Goal: Information Seeking & Learning: Learn about a topic

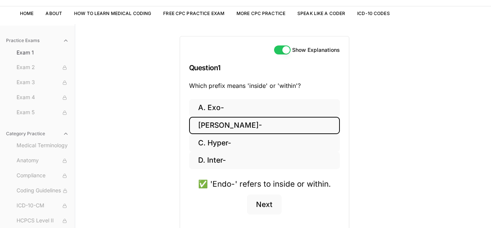
scroll to position [33, 0]
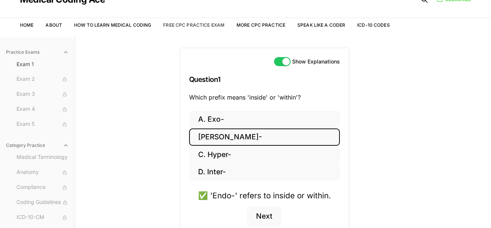
click at [193, 26] on link "Free CPC Practice Exam" at bounding box center [193, 25] width 61 height 6
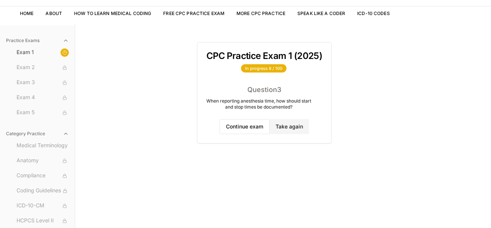
scroll to position [60, 0]
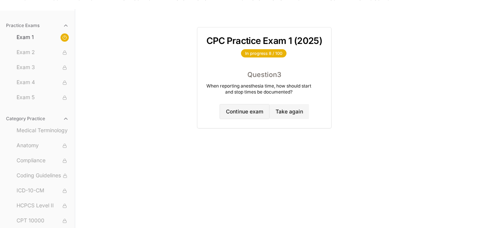
click at [236, 114] on button "Continue exam" at bounding box center [245, 111] width 50 height 15
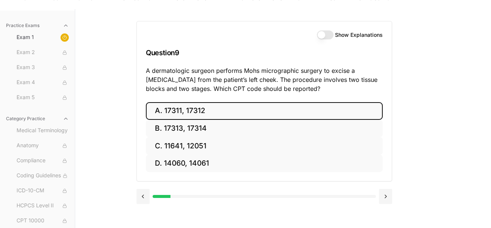
click at [216, 103] on button "A. 17311, 17312" at bounding box center [264, 111] width 237 height 18
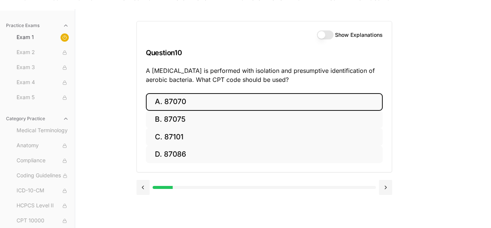
click at [195, 105] on button "A. 87070" at bounding box center [264, 102] width 237 height 18
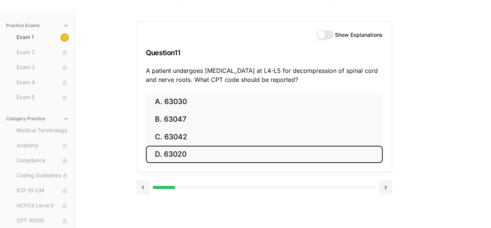
click at [173, 151] on button "D. 63020" at bounding box center [264, 155] width 237 height 18
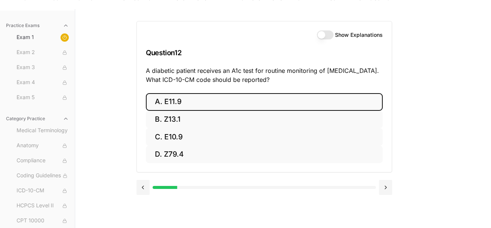
click at [152, 106] on button "A. E11.9" at bounding box center [264, 102] width 237 height 18
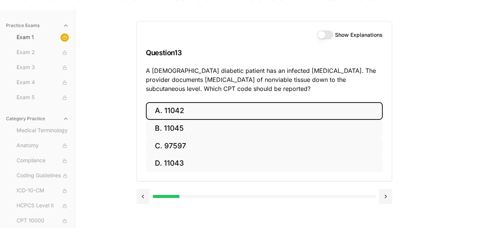
click at [152, 106] on button "A. 11042" at bounding box center [264, 111] width 237 height 18
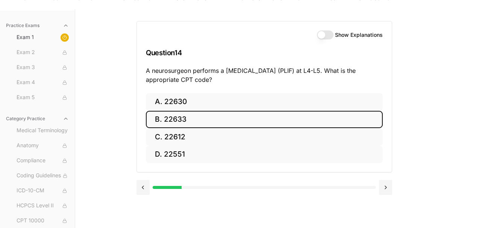
click at [158, 117] on button "B. 22633" at bounding box center [264, 120] width 237 height 18
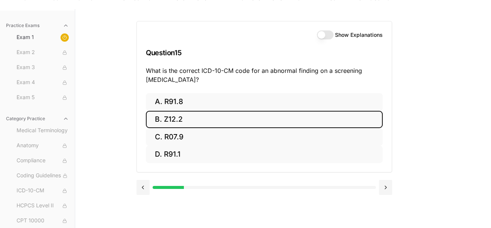
click at [158, 117] on button "B. Z12.2" at bounding box center [264, 120] width 237 height 18
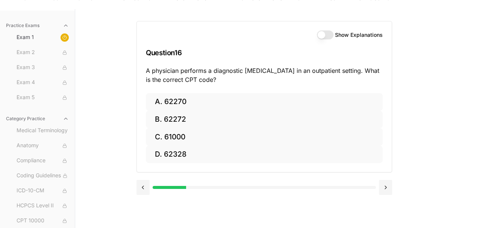
scroll to position [69, 0]
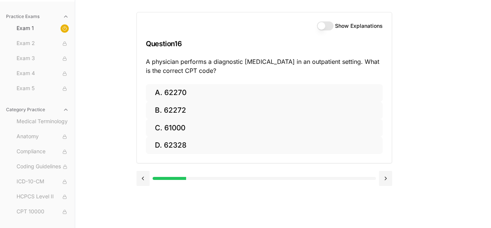
click at [188, 177] on div at bounding box center [265, 178] width 256 height 15
click at [143, 178] on button at bounding box center [143, 178] width 13 height 15
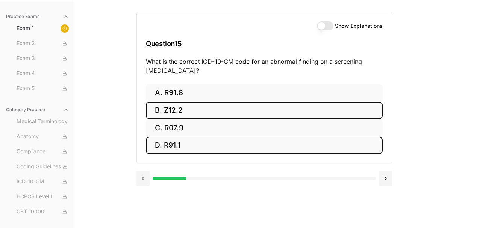
click at [175, 142] on button "D. R91.1" at bounding box center [264, 146] width 237 height 18
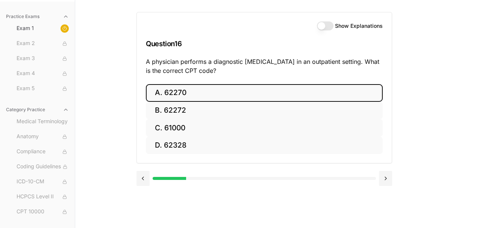
click at [172, 94] on button "A. 62270" at bounding box center [264, 93] width 237 height 18
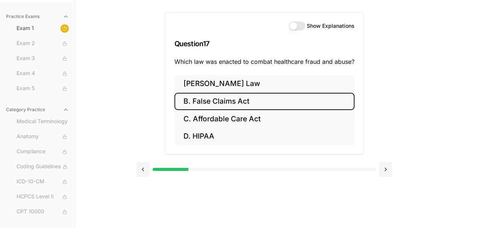
click at [213, 100] on button "B. False Claims Act" at bounding box center [265, 102] width 180 height 18
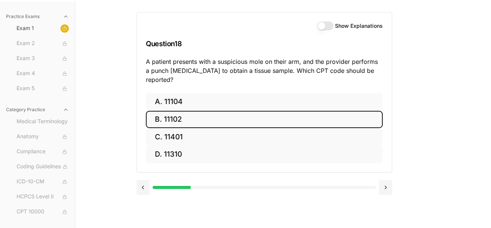
click at [165, 111] on button "B. 11102" at bounding box center [264, 120] width 237 height 18
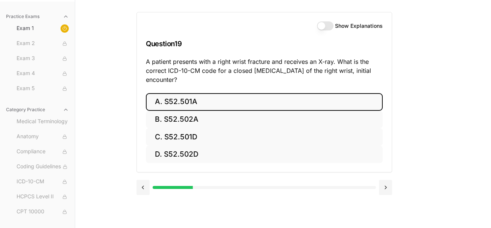
click at [167, 102] on button "A. S52.501A" at bounding box center [264, 102] width 237 height 18
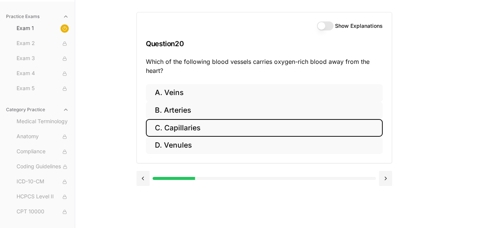
click at [211, 119] on button "C. Capillaries" at bounding box center [264, 128] width 237 height 18
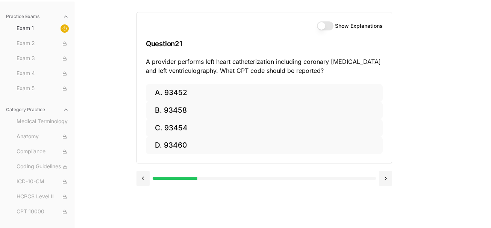
click at [326, 23] on button "Show Explanations" at bounding box center [325, 25] width 17 height 9
click at [329, 24] on button "Show Explanations" at bounding box center [325, 25] width 17 height 9
click at [145, 178] on button at bounding box center [143, 178] width 13 height 15
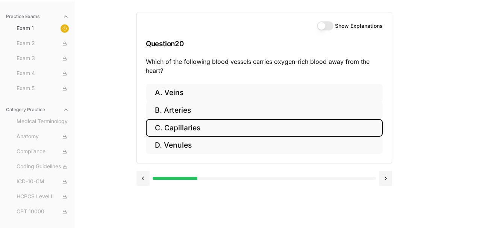
click at [326, 23] on button "Show Explanations" at bounding box center [325, 25] width 17 height 9
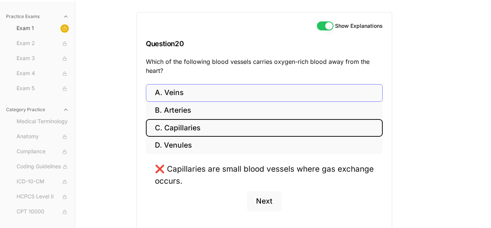
type button "on"
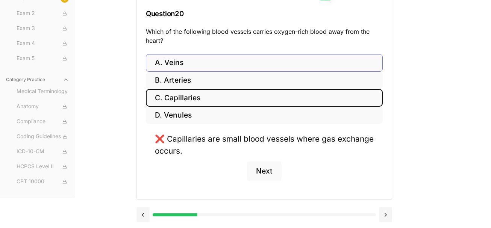
scroll to position [100, 0]
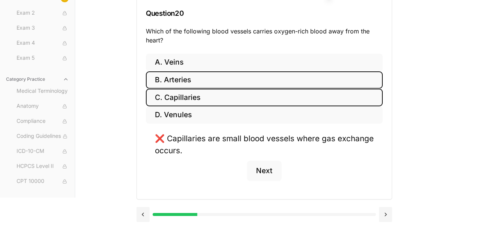
click at [174, 82] on button "B. Arteries" at bounding box center [264, 81] width 237 height 18
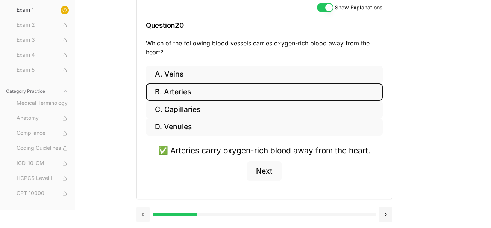
click at [144, 216] on button at bounding box center [143, 214] width 13 height 15
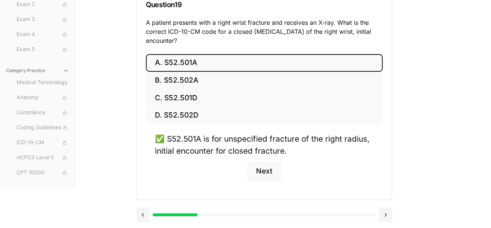
scroll to position [109, 0]
click at [145, 215] on button at bounding box center [143, 214] width 13 height 15
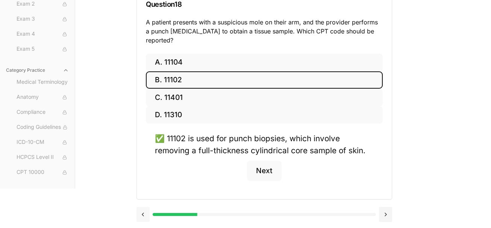
scroll to position [100, 0]
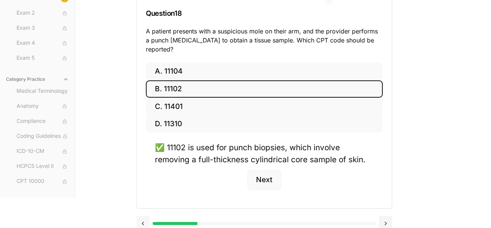
click at [145, 216] on button at bounding box center [143, 223] width 13 height 15
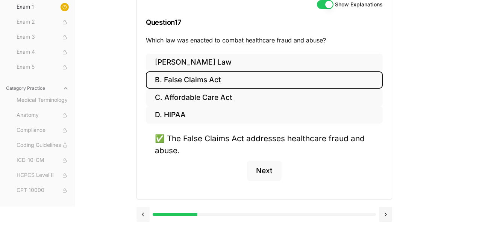
scroll to position [91, 0]
click at [145, 215] on button at bounding box center [143, 214] width 13 height 15
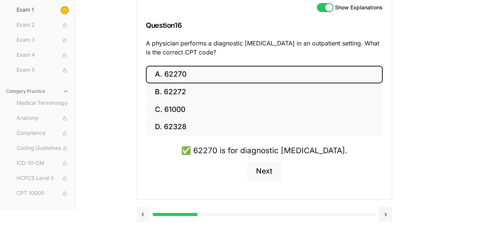
scroll to position [88, 0]
click at [145, 215] on button at bounding box center [143, 214] width 13 height 15
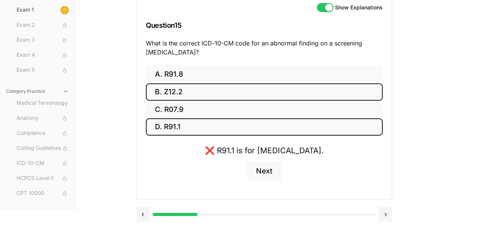
click at [172, 95] on button "B. Z12.2" at bounding box center [264, 93] width 237 height 18
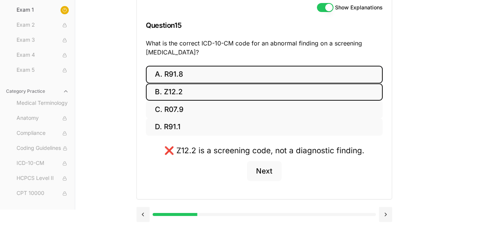
click at [177, 72] on button "A. R91.8" at bounding box center [264, 75] width 237 height 18
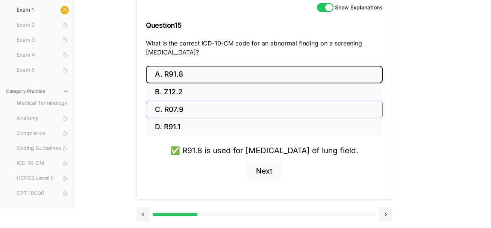
scroll to position [100, 0]
click at [145, 215] on button at bounding box center [143, 214] width 13 height 15
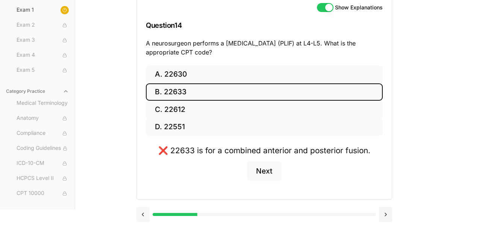
scroll to position [88, 0]
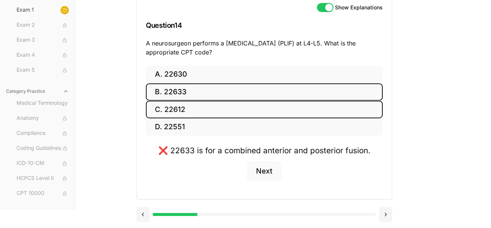
click at [187, 108] on button "C. 22612" at bounding box center [264, 110] width 237 height 18
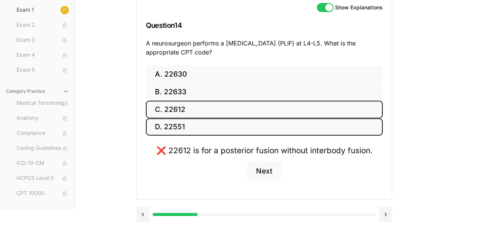
click at [178, 128] on button "D. 22551" at bounding box center [264, 128] width 237 height 18
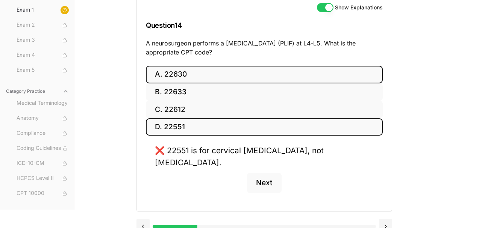
click at [189, 73] on button "A. 22630" at bounding box center [264, 75] width 237 height 18
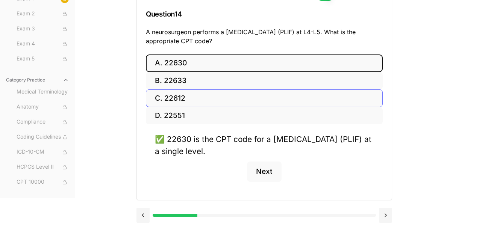
scroll to position [100, 0]
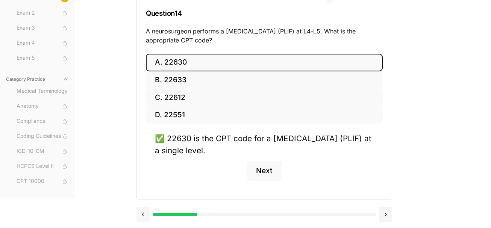
click at [142, 212] on button at bounding box center [143, 214] width 13 height 15
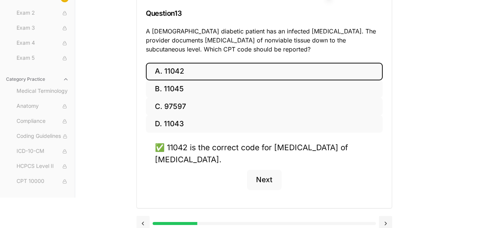
click at [142, 212] on div at bounding box center [265, 223] width 256 height 29
click at [143, 222] on button at bounding box center [143, 223] width 13 height 15
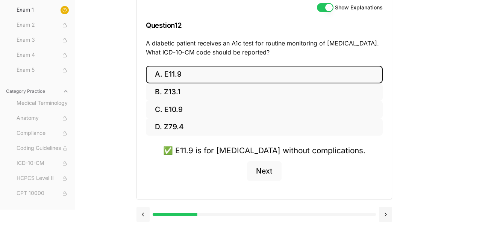
scroll to position [88, 0]
click at [143, 213] on button at bounding box center [143, 214] width 13 height 15
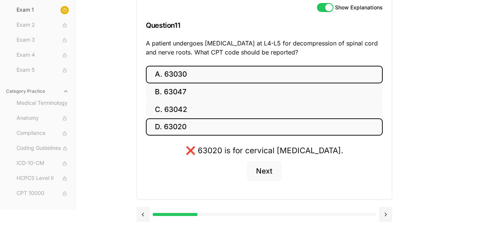
click at [189, 78] on button "A. 63030" at bounding box center [264, 75] width 237 height 18
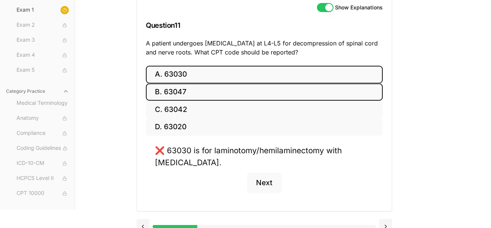
click at [183, 95] on button "B. 63047" at bounding box center [264, 93] width 237 height 18
